Goal: Check status: Check status

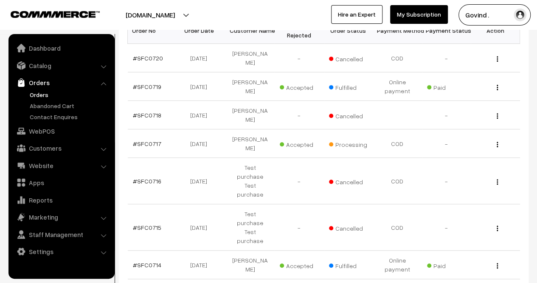
scroll to position [162, 0]
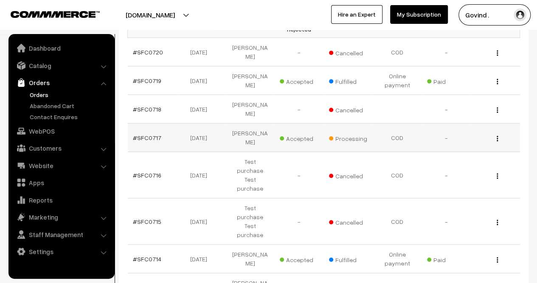
click at [496, 133] on div "View" at bounding box center [495, 137] width 39 height 9
click at [497, 136] on img "button" at bounding box center [497, 139] width 1 height 6
click at [447, 141] on link "View" at bounding box center [460, 150] width 72 height 19
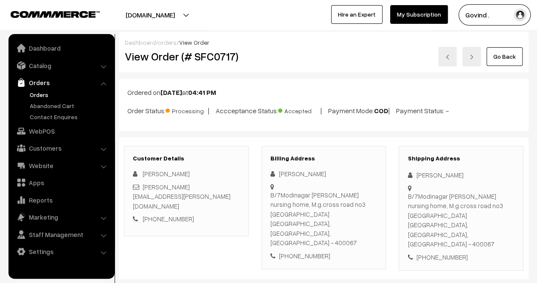
click at [506, 57] on link "Go Back" at bounding box center [505, 56] width 36 height 19
